Goal: Information Seeking & Learning: Learn about a topic

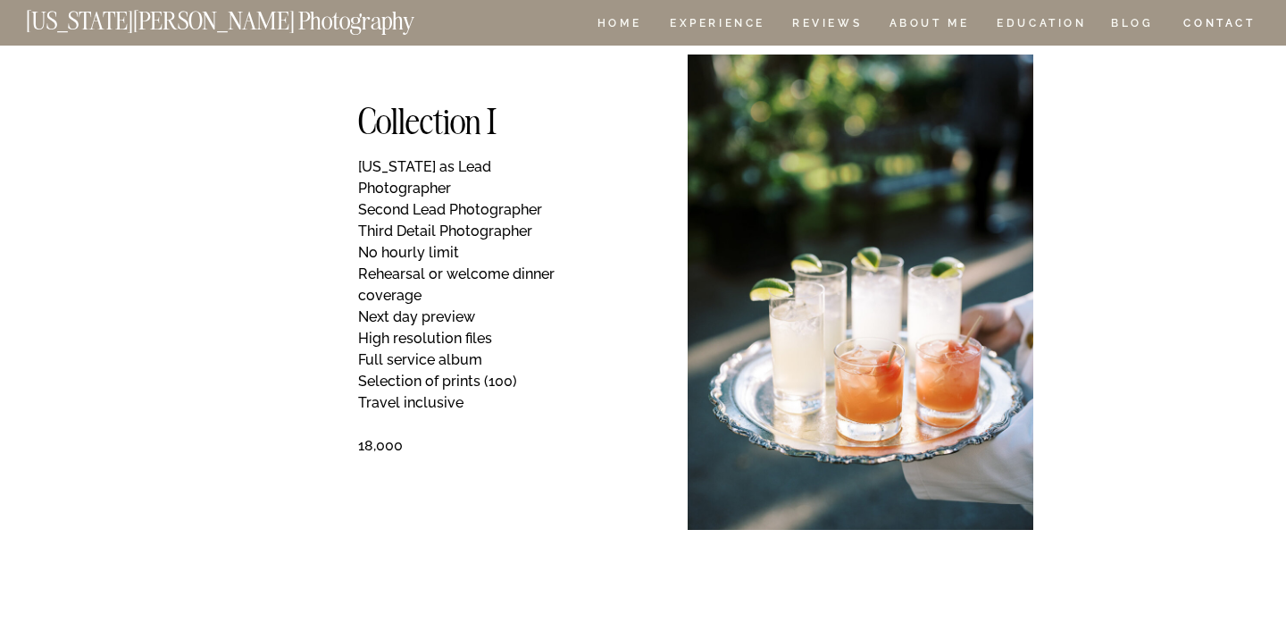
scroll to position [953, 0]
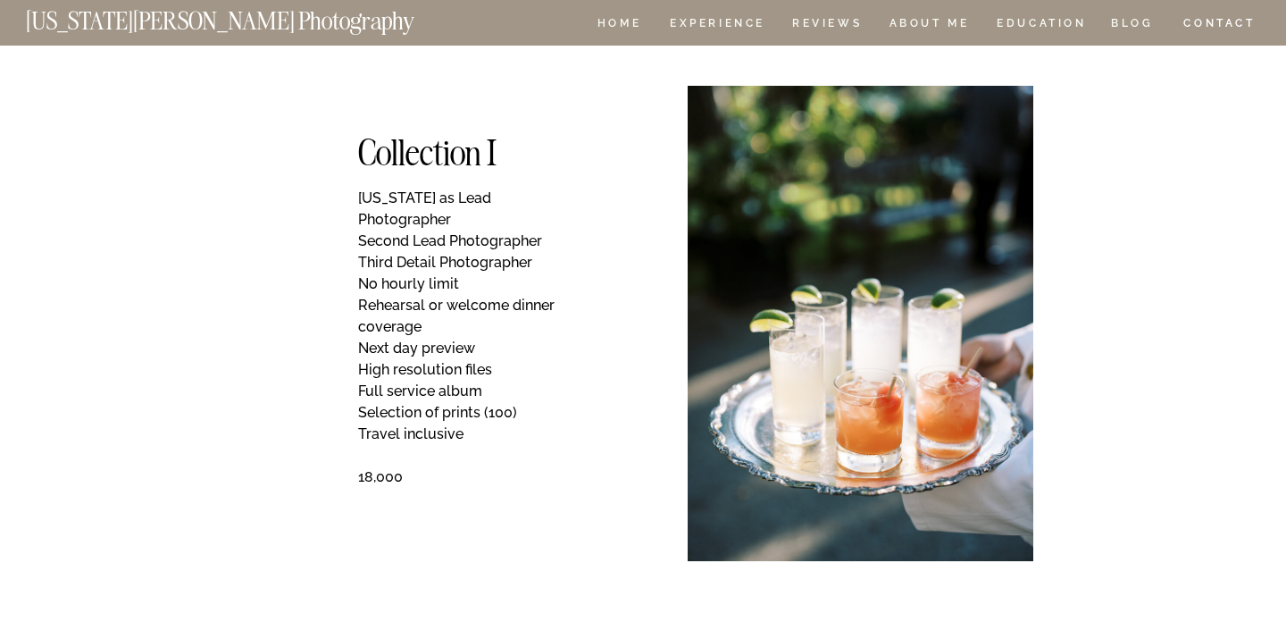
click at [496, 221] on p "[US_STATE] as Lead Photographer Second Lead Photographer Third Detail Photograp…" at bounding box center [467, 348] width 219 height 321
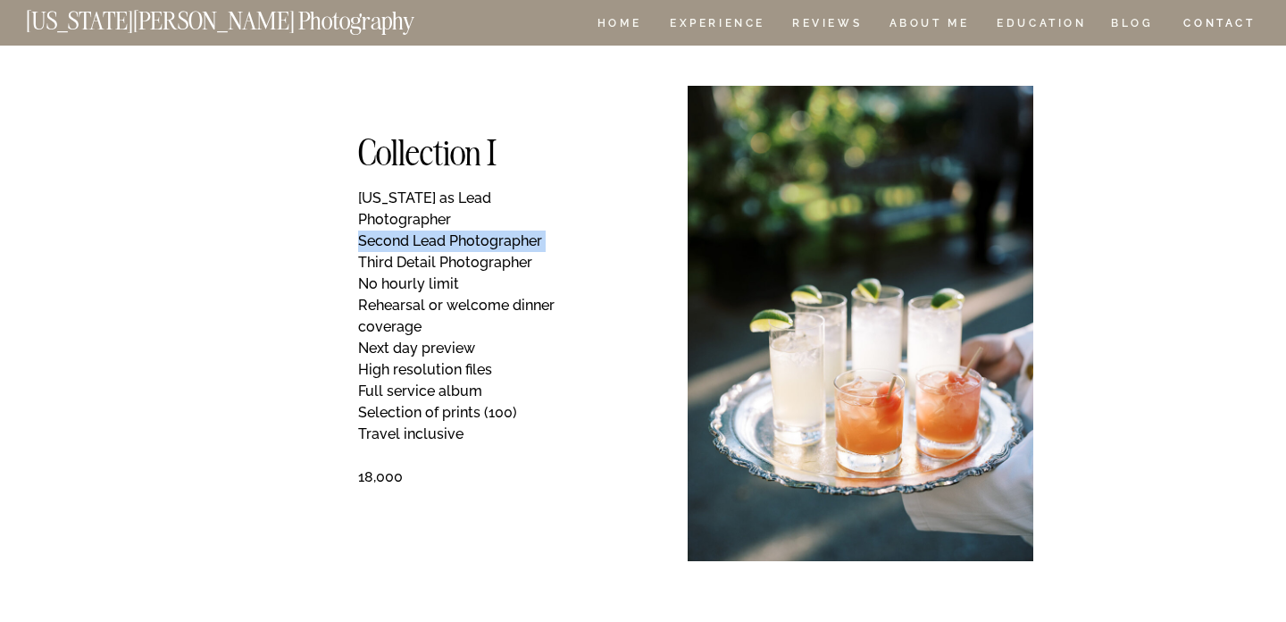
click at [496, 221] on p "[US_STATE] as Lead Photographer Second Lead Photographer Third Detail Photograp…" at bounding box center [467, 348] width 219 height 321
click at [494, 240] on p "[US_STATE] as Lead Photographer Second Lead Photographer Third Detail Photograp…" at bounding box center [467, 348] width 219 height 321
click at [438, 255] on p "[US_STATE] as Lead Photographer Second Lead Photographer Third Detail Photograp…" at bounding box center [467, 348] width 219 height 321
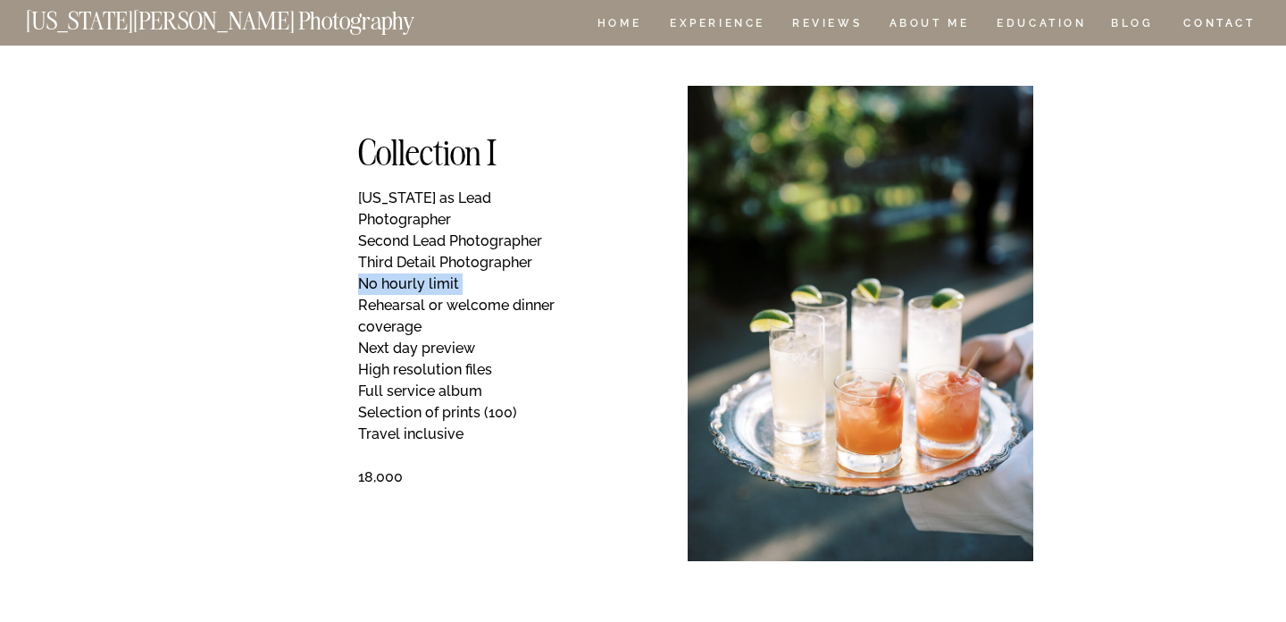
click at [438, 255] on p "[US_STATE] as Lead Photographer Second Lead Photographer Third Detail Photograp…" at bounding box center [467, 348] width 219 height 321
click at [483, 281] on p "[US_STATE] as Lead Photographer Second Lead Photographer Third Detail Photograp…" at bounding box center [467, 348] width 219 height 321
click at [450, 324] on p "[US_STATE] as Lead Photographer Second Lead Photographer Third Detail Photograp…" at bounding box center [467, 348] width 219 height 321
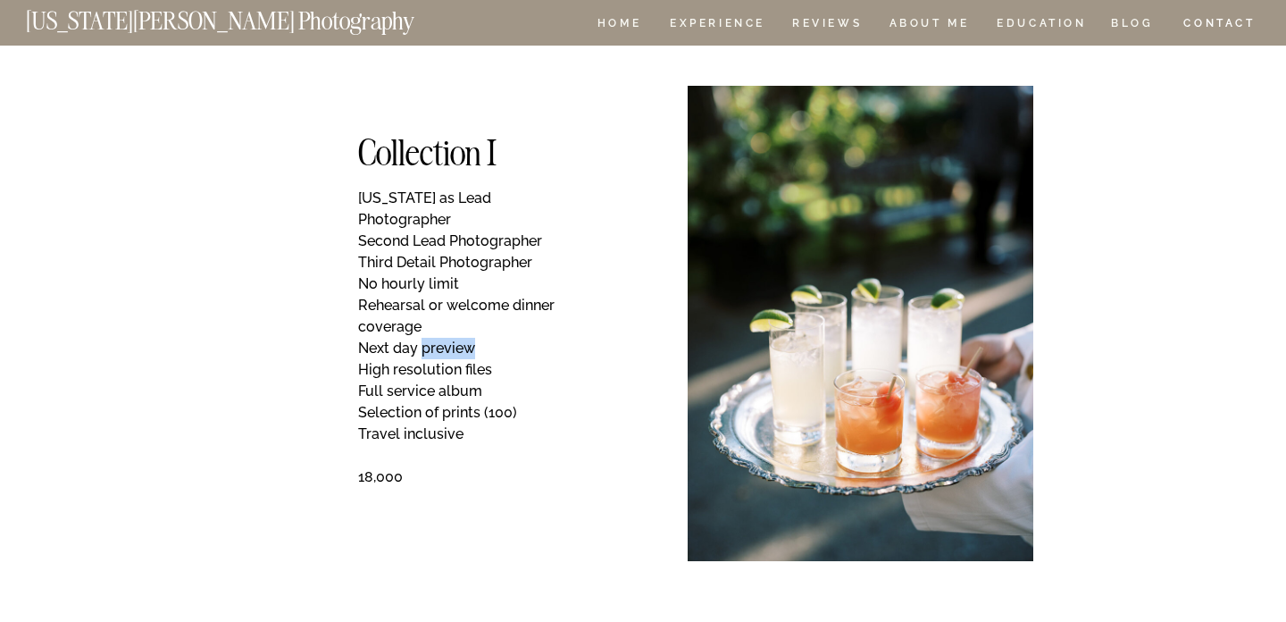
click at [450, 324] on p "[US_STATE] as Lead Photographer Second Lead Photographer Third Detail Photograp…" at bounding box center [467, 348] width 219 height 321
click at [456, 343] on p "[US_STATE] as Lead Photographer Second Lead Photographer Third Detail Photograp…" at bounding box center [467, 348] width 219 height 321
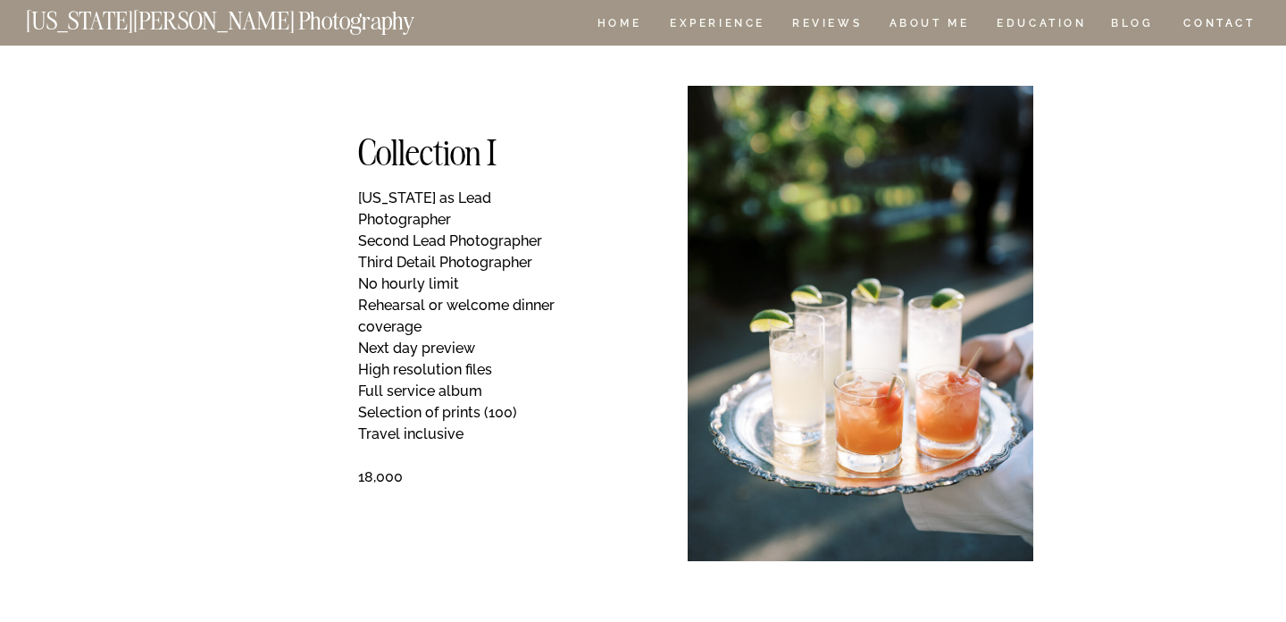
click at [456, 371] on p "[US_STATE] as Lead Photographer Second Lead Photographer Third Detail Photograp…" at bounding box center [467, 348] width 219 height 321
click at [465, 393] on p "[US_STATE] as Lead Photographer Second Lead Photographer Third Detail Photograp…" at bounding box center [467, 348] width 219 height 321
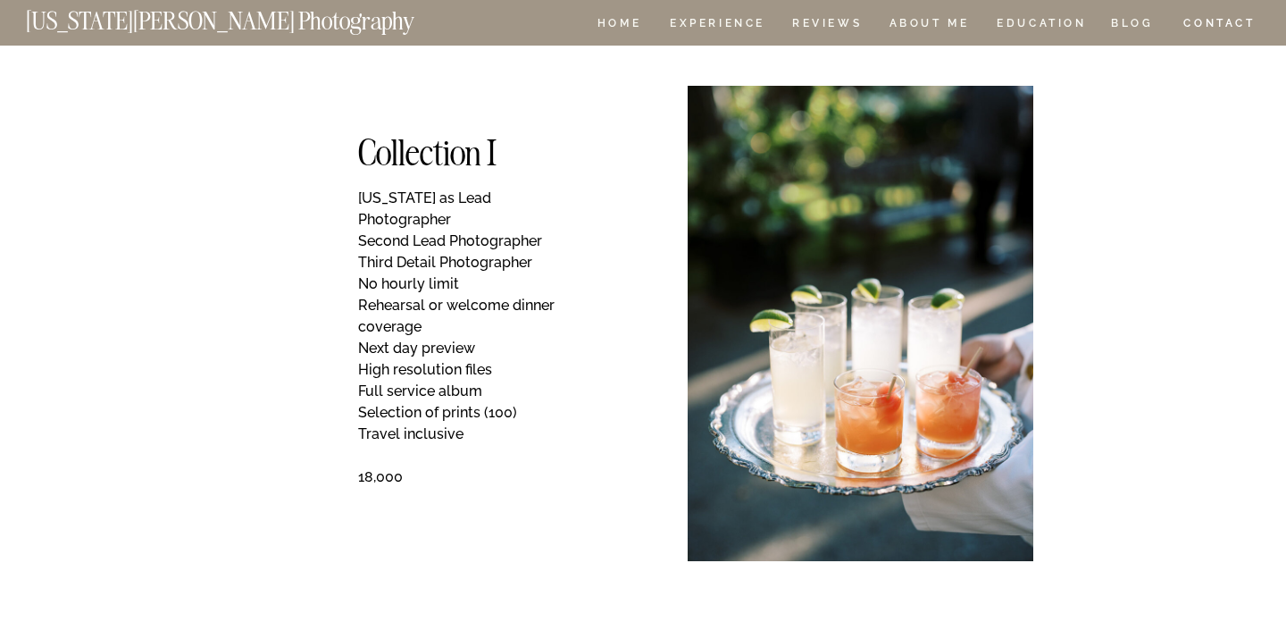
click at [453, 413] on p "[US_STATE] as Lead Photographer Second Lead Photographer Third Detail Photograp…" at bounding box center [467, 348] width 219 height 321
click at [521, 440] on p "[US_STATE] as Lead Photographer Second Lead Photographer Third Detail Photograp…" at bounding box center [467, 348] width 219 height 321
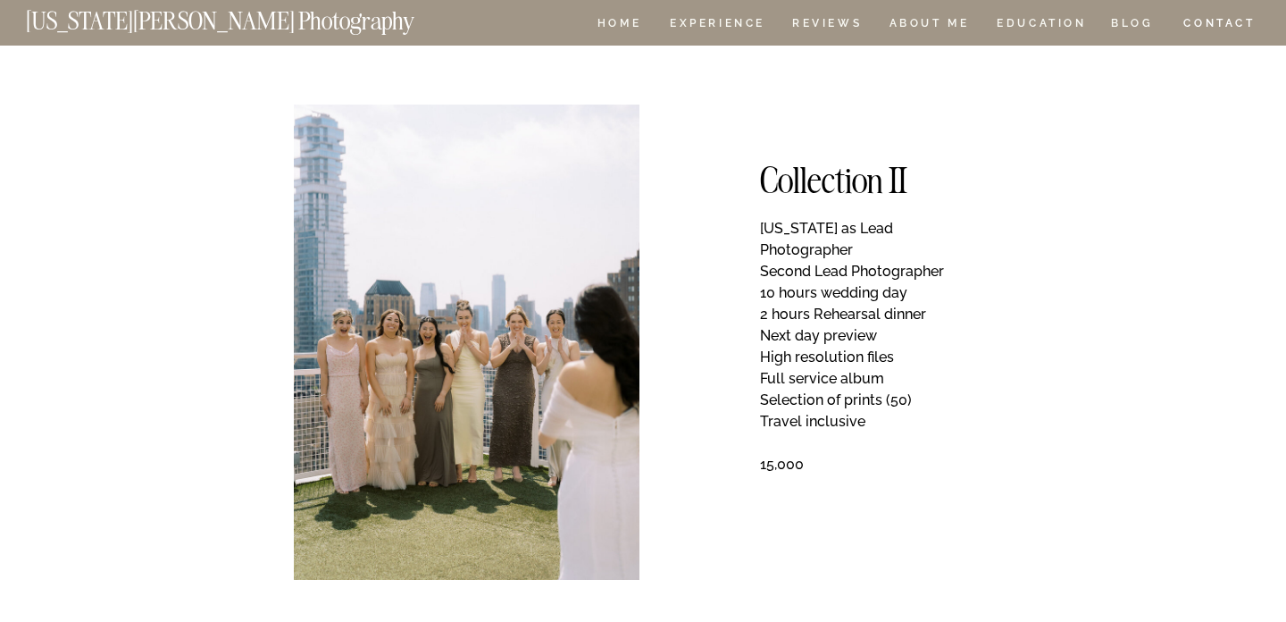
scroll to position [1536, 0]
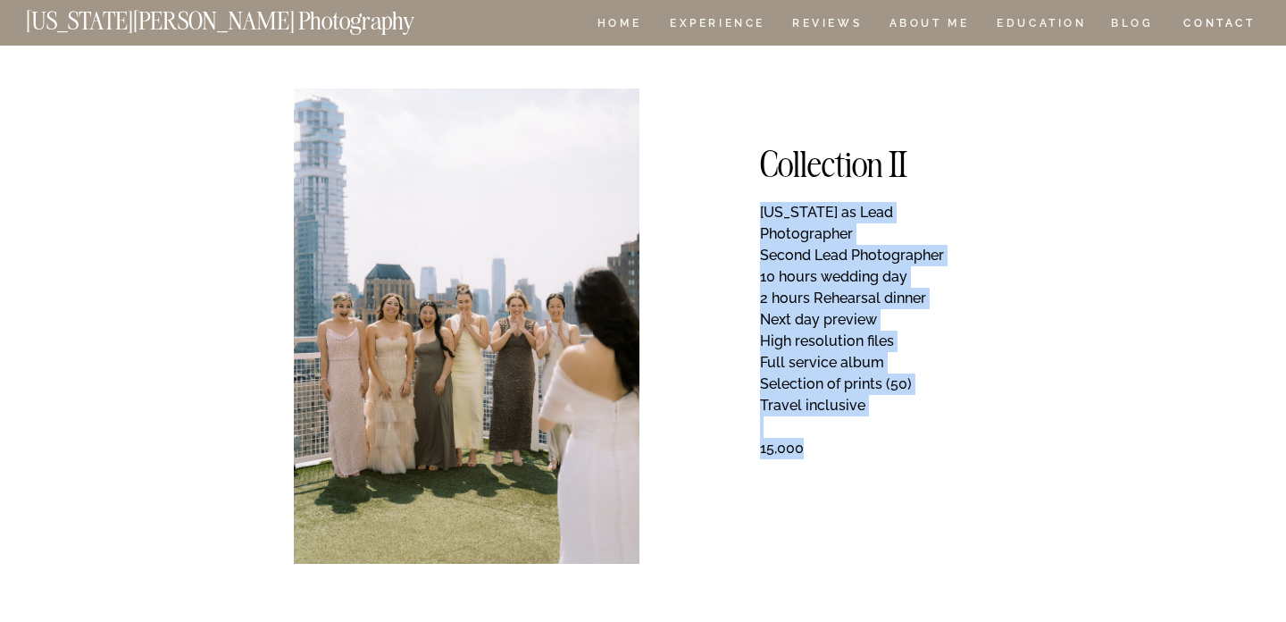
drag, startPoint x: 819, startPoint y: 439, endPoint x: 740, endPoint y: 393, distance: 91.3
click at [850, 425] on p "[US_STATE] as Lead Photographer Second Lead Photographer 10 hours wedding day 2…" at bounding box center [869, 353] width 218 height 302
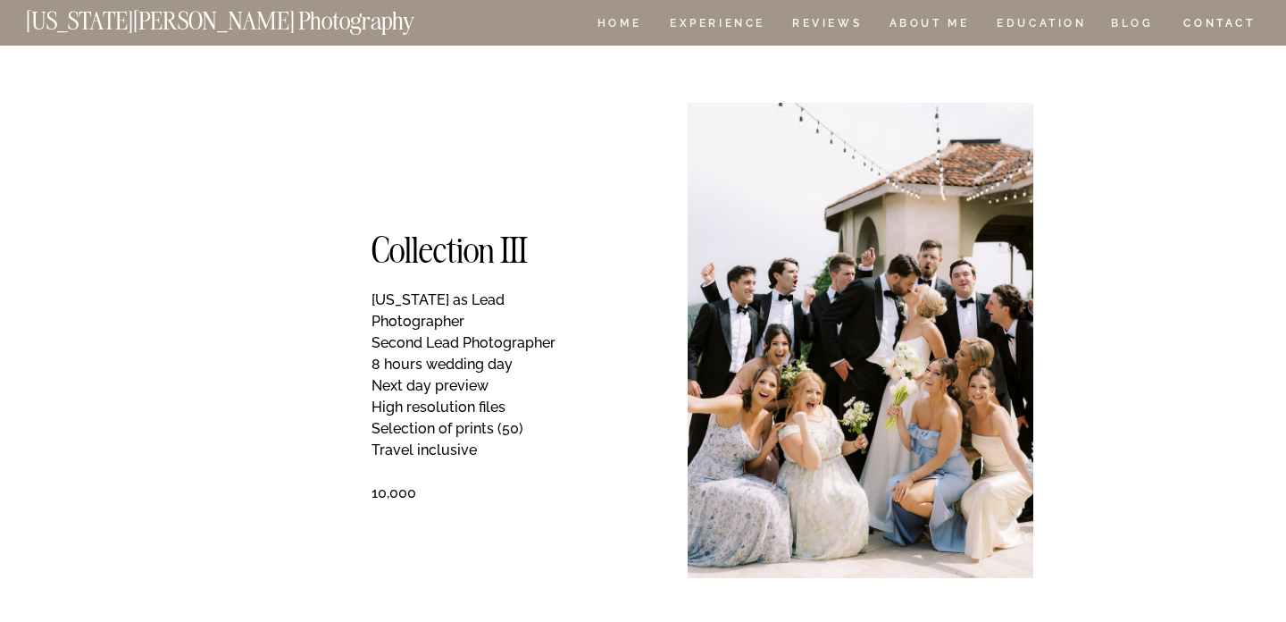
scroll to position [2124, 0]
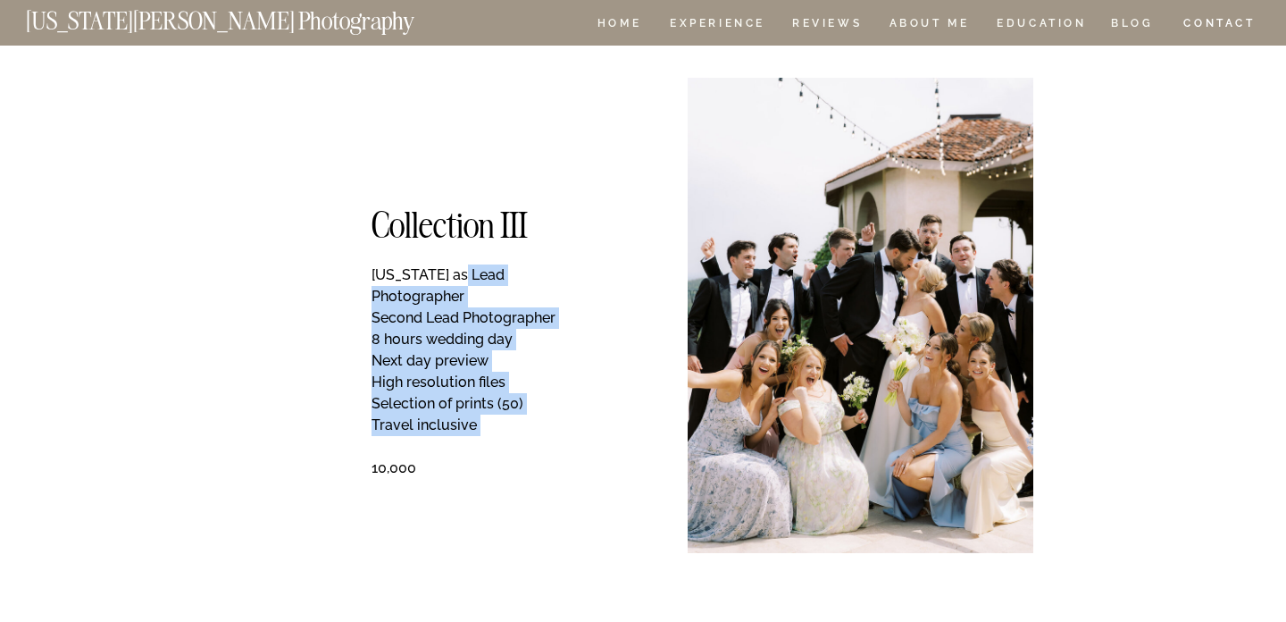
drag, startPoint x: 501, startPoint y: 428, endPoint x: 459, endPoint y: 267, distance: 166.1
click at [459, 267] on p "[US_STATE] as Lead Photographer Second Lead Photographer 8 hours wedding day Ne…" at bounding box center [481, 390] width 218 height 252
click at [474, 338] on p "[US_STATE] as Lead Photographer Second Lead Photographer 8 hours wedding day Ne…" at bounding box center [481, 390] width 218 height 252
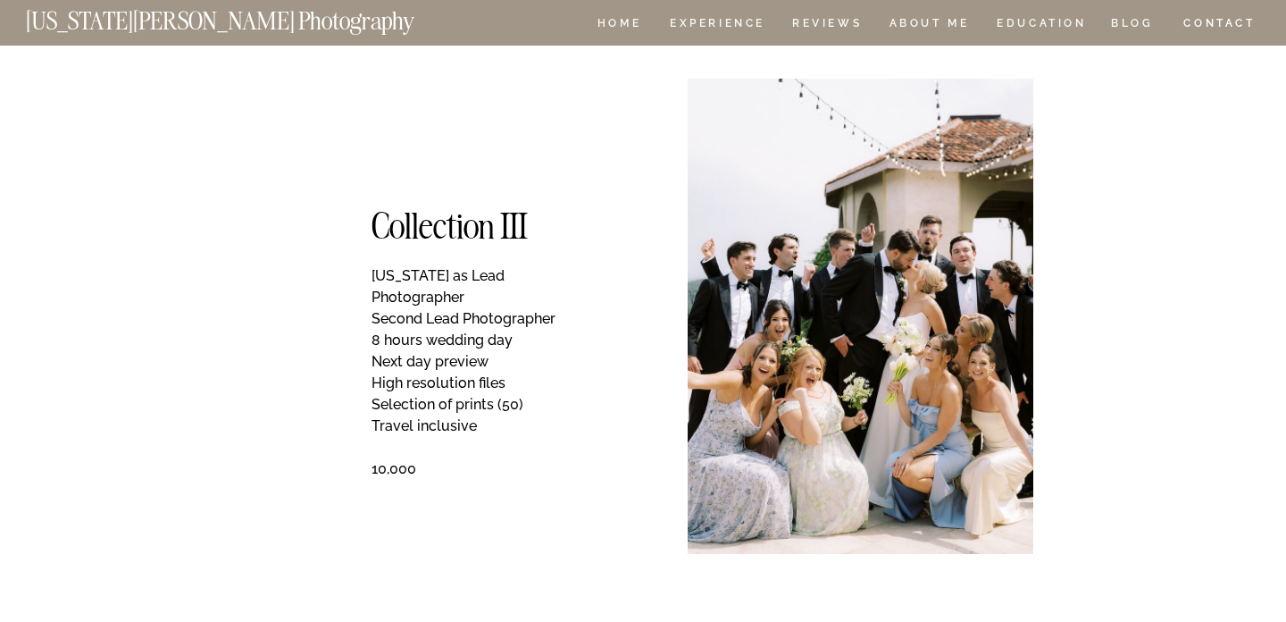
scroll to position [2117, 0]
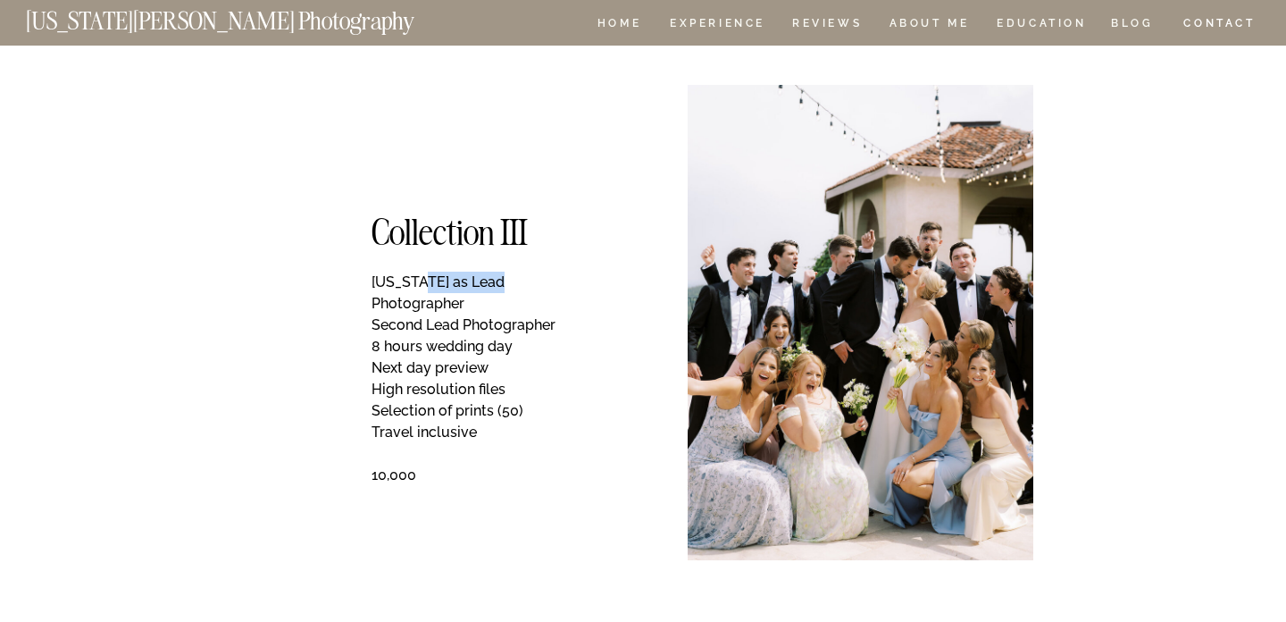
drag, startPoint x: 421, startPoint y: 282, endPoint x: 505, endPoint y: 282, distance: 83.9
click at [505, 282] on p "[US_STATE] as Lead Photographer Second Lead Photographer 8 hours wedding day Ne…" at bounding box center [481, 397] width 218 height 252
click at [487, 305] on p "[US_STATE] as Lead Photographer Second Lead Photographer 8 hours wedding day Ne…" at bounding box center [481, 397] width 218 height 252
click at [469, 333] on p "[US_STATE] as Lead Photographer Second Lead Photographer 8 hours wedding day Ne…" at bounding box center [481, 397] width 218 height 252
click at [468, 349] on p "[US_STATE] as Lead Photographer Second Lead Photographer 8 hours wedding day Ne…" at bounding box center [481, 397] width 218 height 252
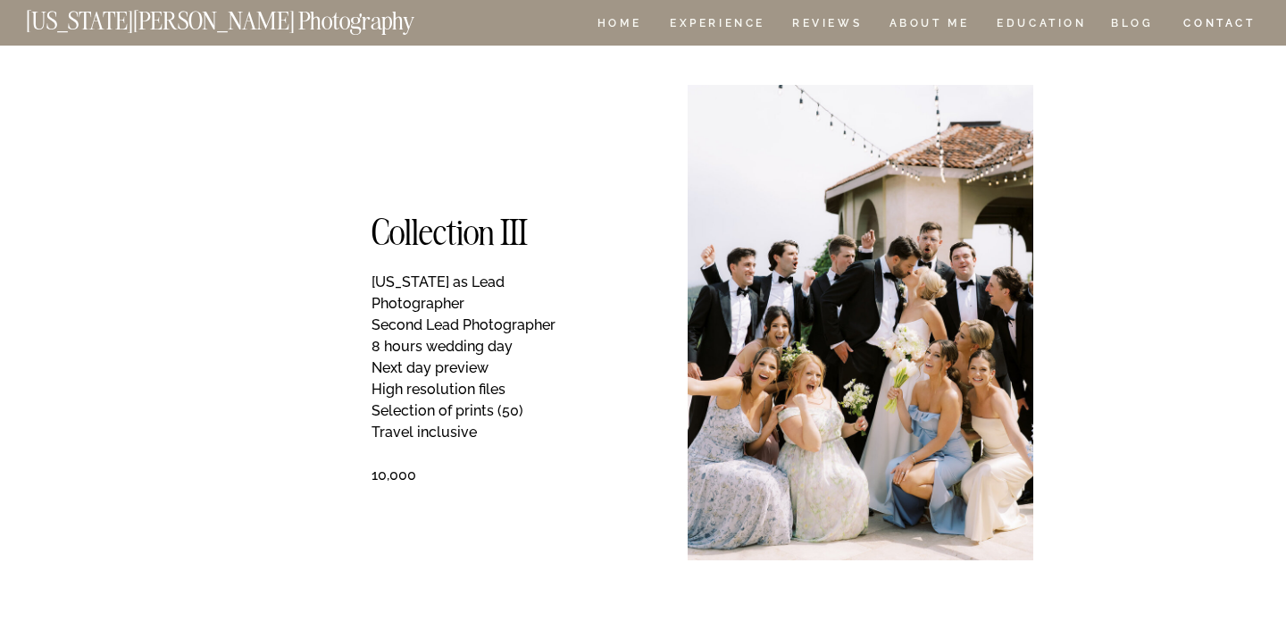
click at [464, 370] on p "[US_STATE] as Lead Photographer Second Lead Photographer 8 hours wedding day Ne…" at bounding box center [481, 397] width 218 height 252
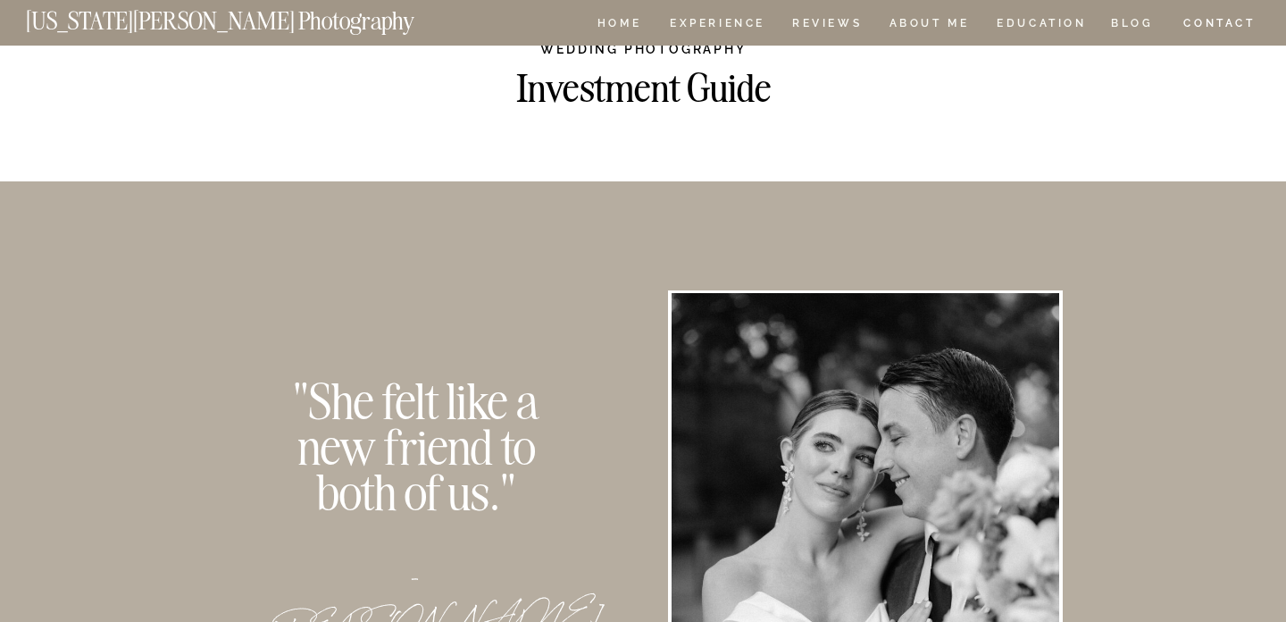
scroll to position [0, 0]
